Goal: Task Accomplishment & Management: Complete application form

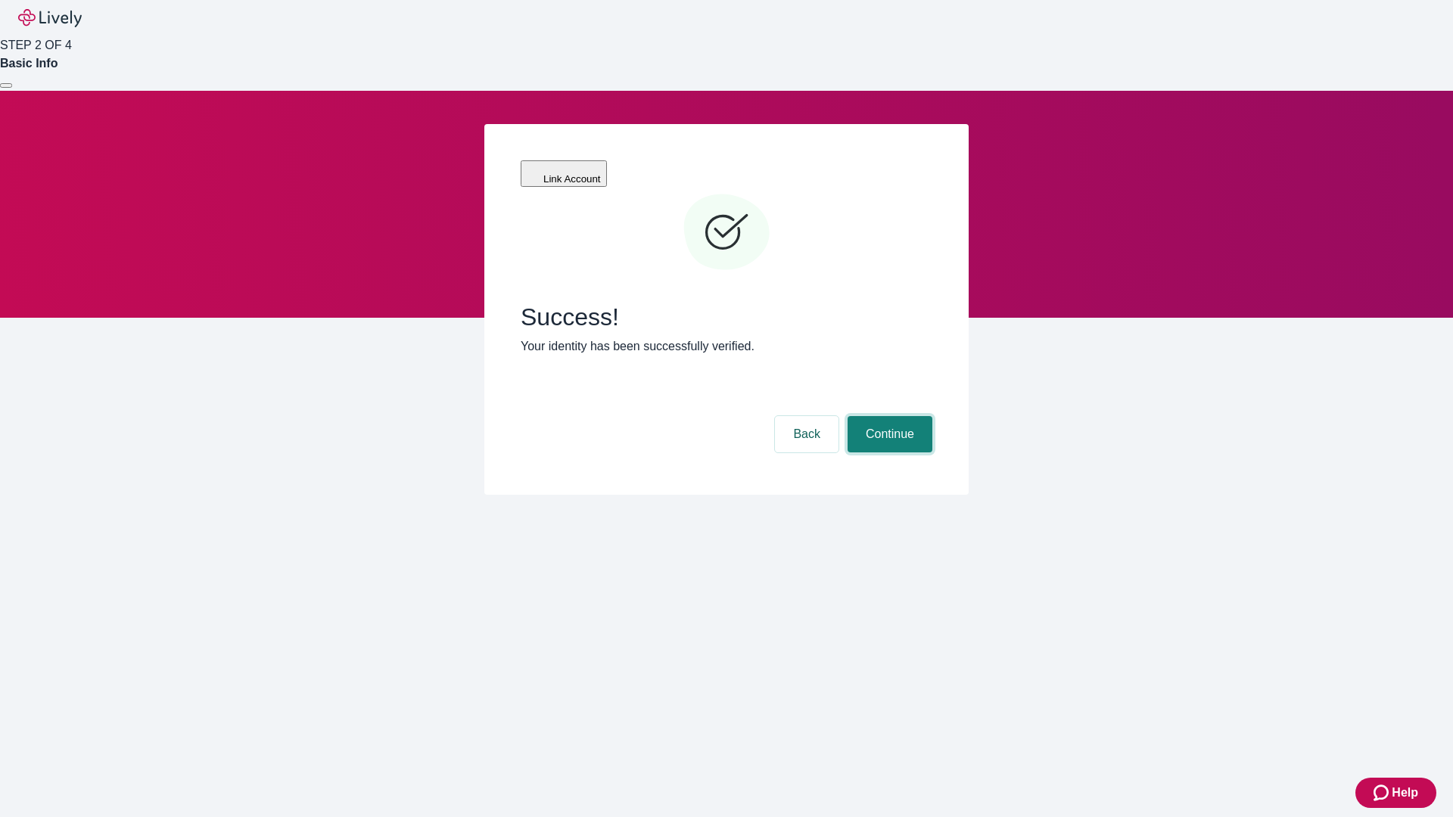
click at [888, 416] on button "Continue" at bounding box center [890, 434] width 85 height 36
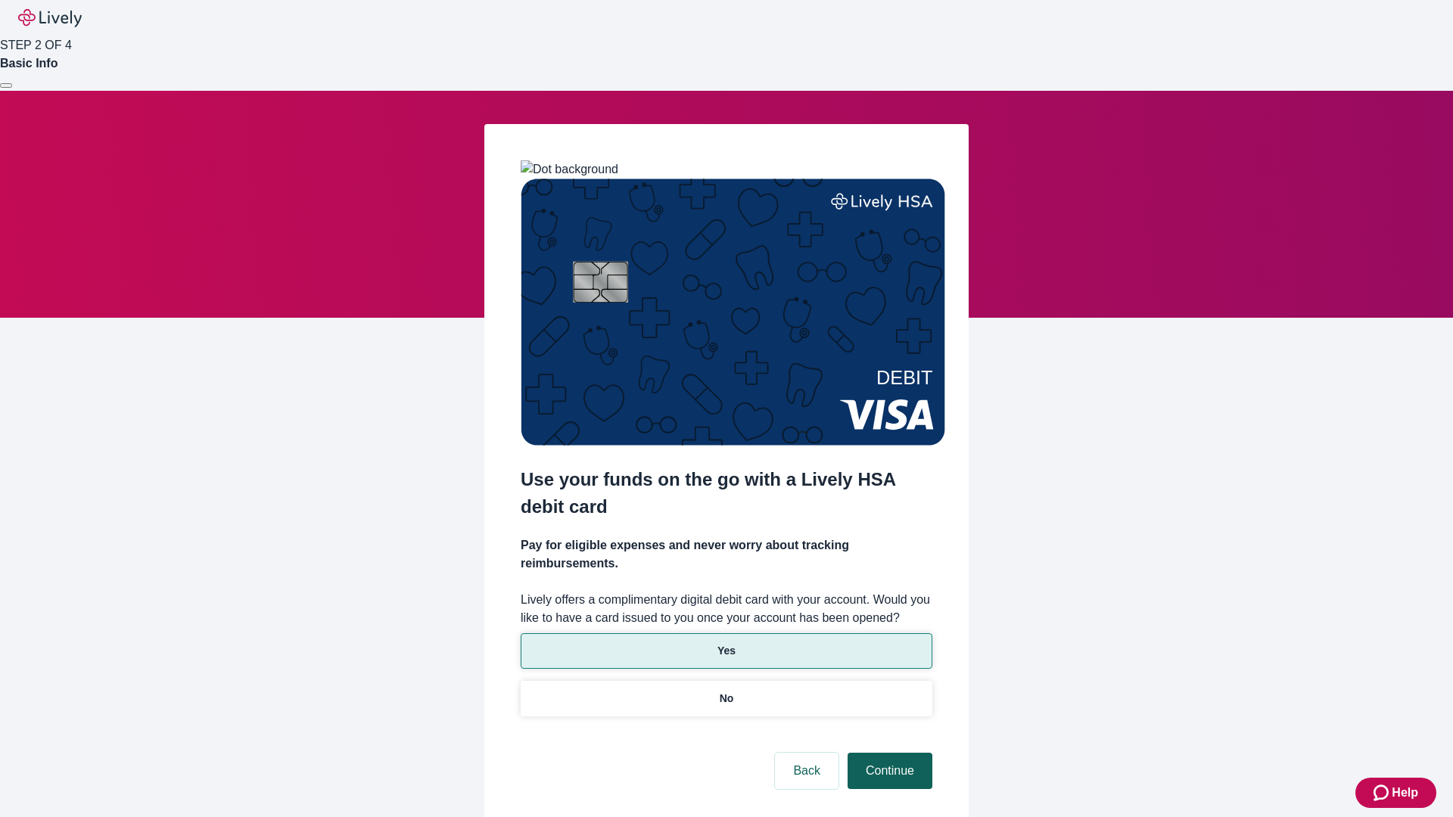
click at [726, 643] on p "Yes" at bounding box center [726, 651] width 18 height 16
click at [888, 753] on button "Continue" at bounding box center [890, 771] width 85 height 36
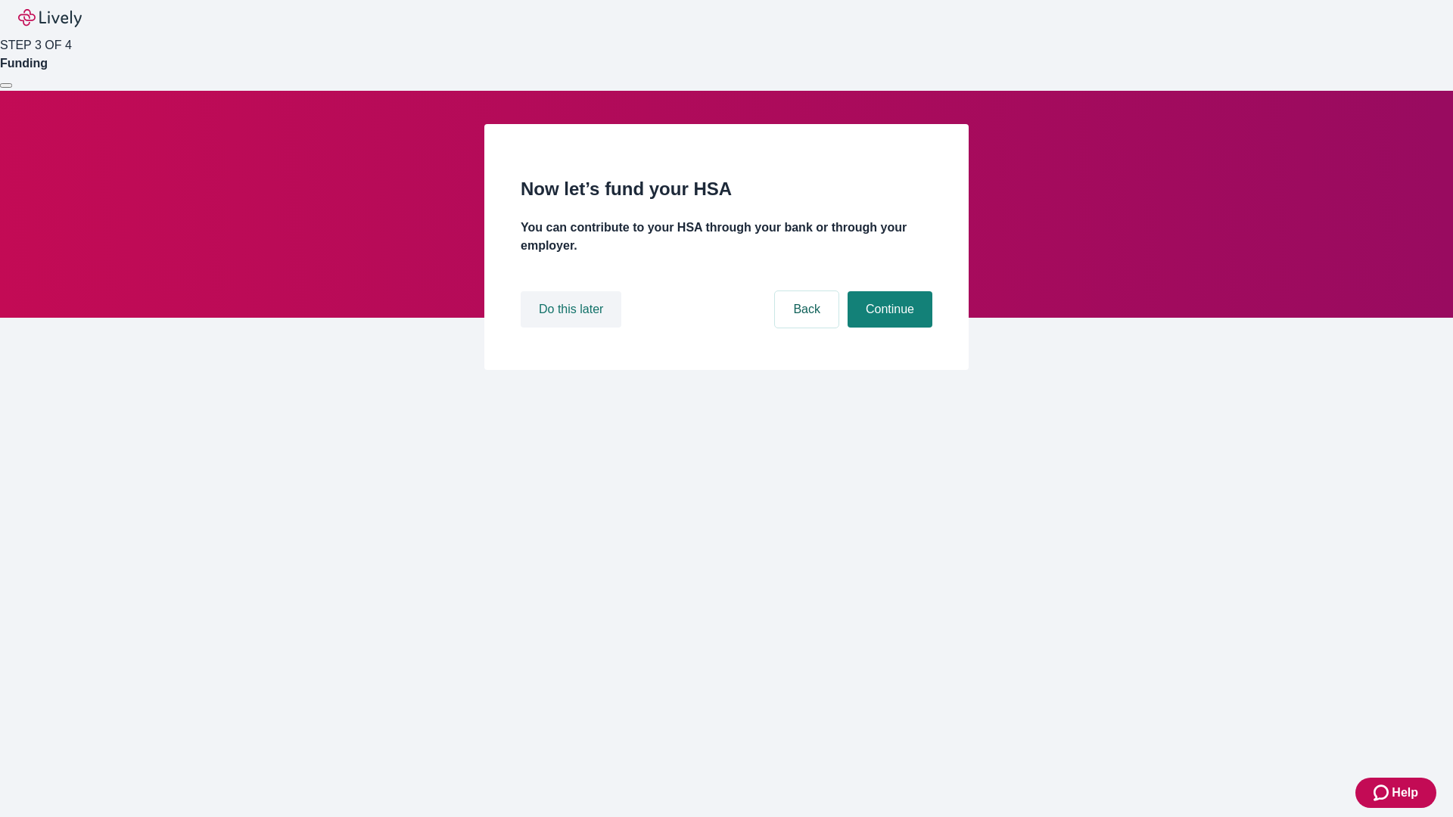
click at [573, 328] on button "Do this later" at bounding box center [571, 309] width 101 height 36
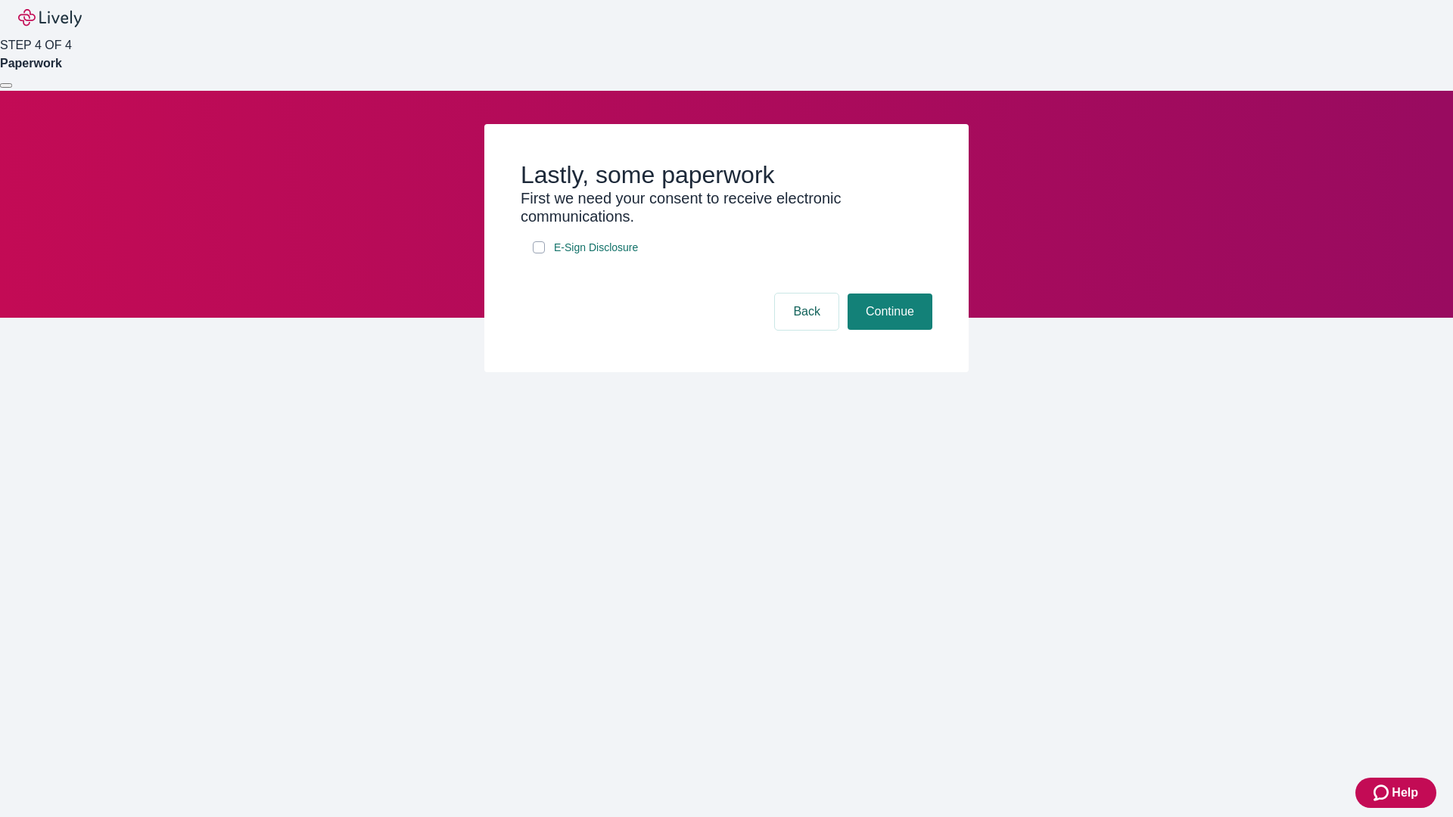
click at [539, 254] on input "E-Sign Disclosure" at bounding box center [539, 247] width 12 height 12
checkbox input "true"
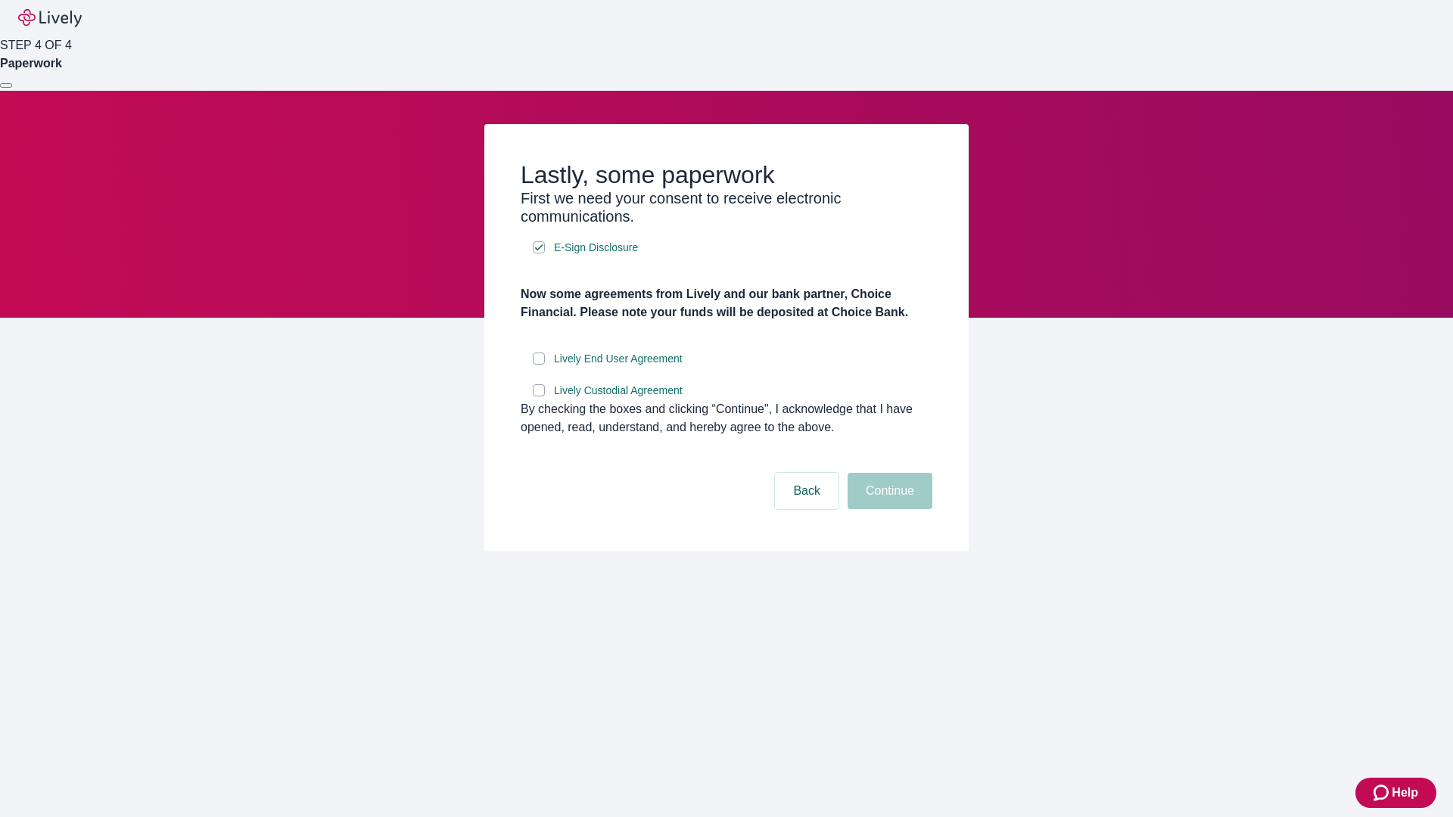
click at [539, 365] on input "Lively End User Agreement" at bounding box center [539, 359] width 12 height 12
checkbox input "true"
click at [539, 397] on input "Lively Custodial Agreement" at bounding box center [539, 390] width 12 height 12
checkbox input "true"
click at [888, 509] on button "Continue" at bounding box center [890, 491] width 85 height 36
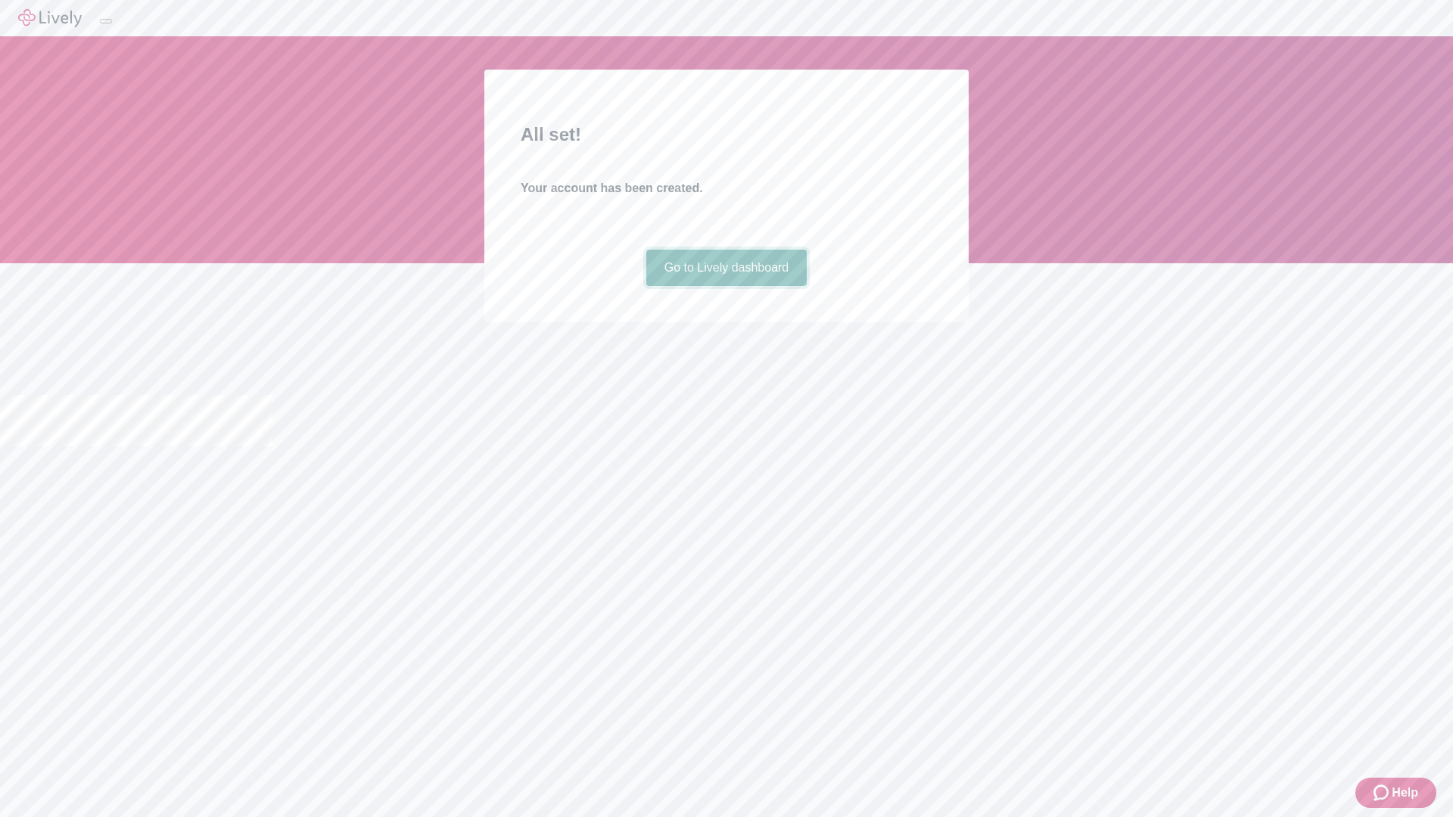
click at [726, 286] on link "Go to Lively dashboard" at bounding box center [726, 268] width 161 height 36
